Goal: Find specific page/section: Find specific page/section

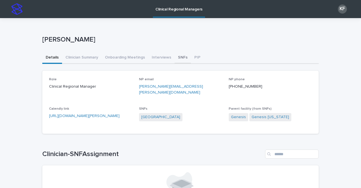
click at [175, 57] on button "SNFs" at bounding box center [183, 58] width 16 height 12
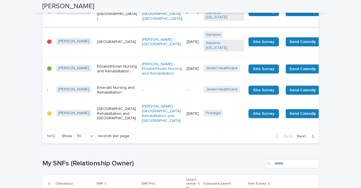
scroll to position [875, 0]
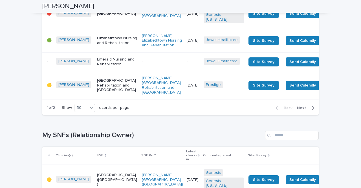
click at [185, 29] on td "[DATE]" at bounding box center [193, 14] width 17 height 30
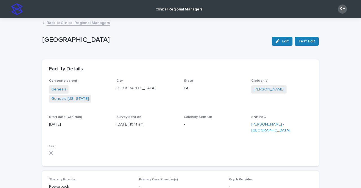
click at [77, 21] on link "Back to Clinical Regional Managers" at bounding box center [79, 22] width 64 height 6
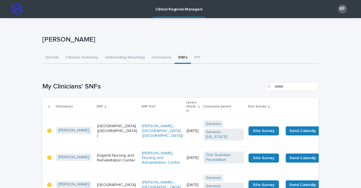
click at [185, 169] on td "[DATE]" at bounding box center [193, 184] width 17 height 30
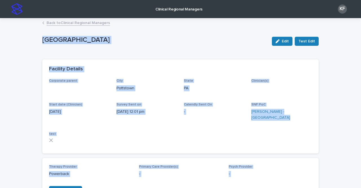
click at [165, 49] on div "Sanatoga Center Edit Test Edit" at bounding box center [180, 41] width 277 height 23
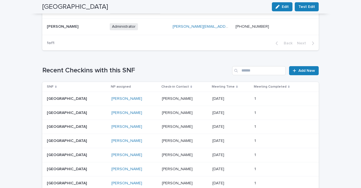
scroll to position [311, 0]
